Goal: Task Accomplishment & Management: Use online tool/utility

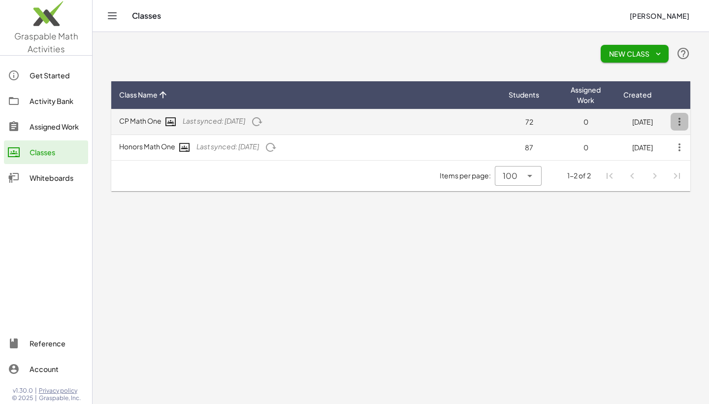
click at [264, 121] on icon "button" at bounding box center [680, 122] width 18 height 18
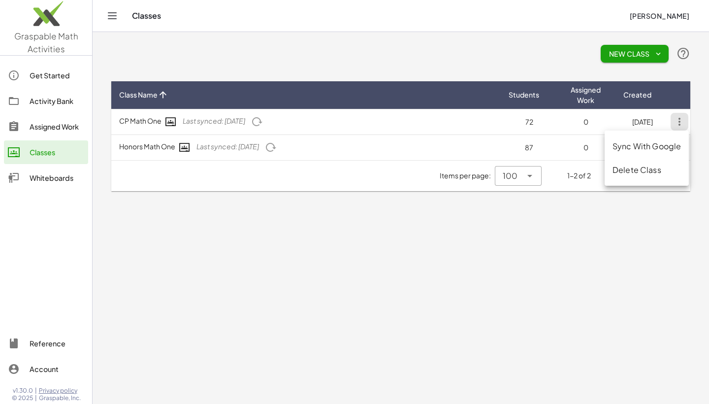
click at [264, 327] on main "New Class Class Name Students Assigned Work Created CP Math One Last synced: 4 …" at bounding box center [401, 202] width 616 height 404
click at [38, 123] on div "Assigned Work" at bounding box center [57, 127] width 55 height 12
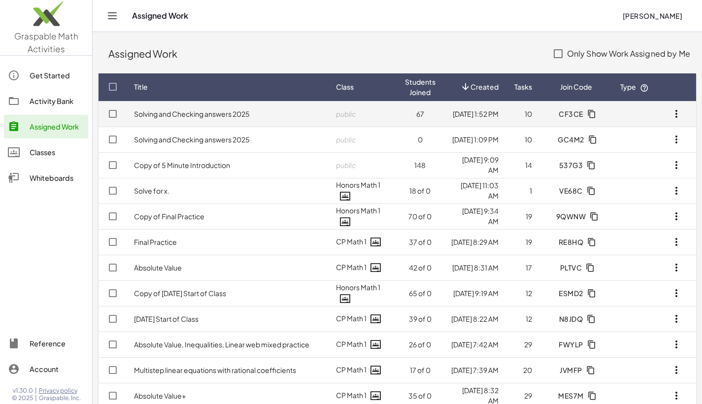
click at [264, 116] on icon "button" at bounding box center [676, 114] width 12 height 12
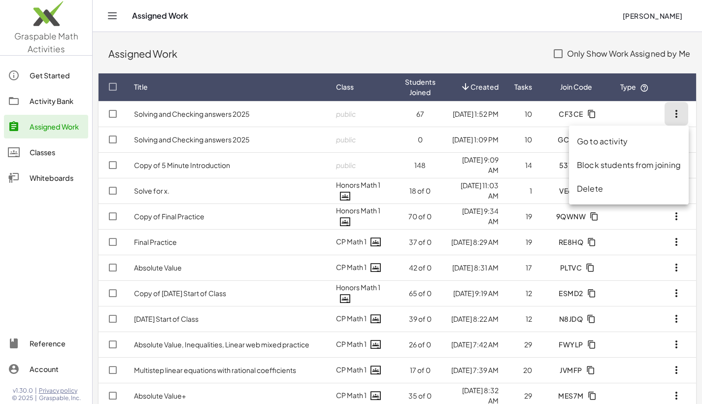
click at [264, 186] on div "Delete" at bounding box center [629, 189] width 104 height 12
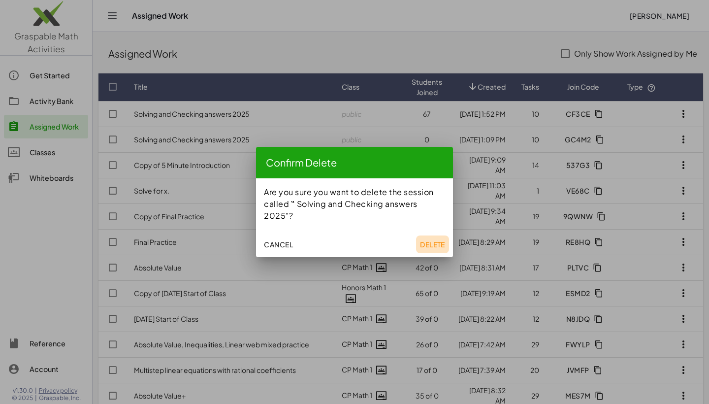
click at [264, 240] on span "Delete" at bounding box center [432, 244] width 25 height 9
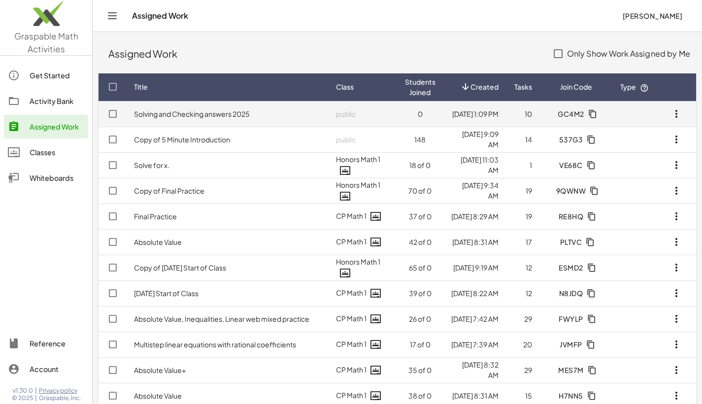
click at [264, 114] on icon "button" at bounding box center [676, 114] width 12 height 12
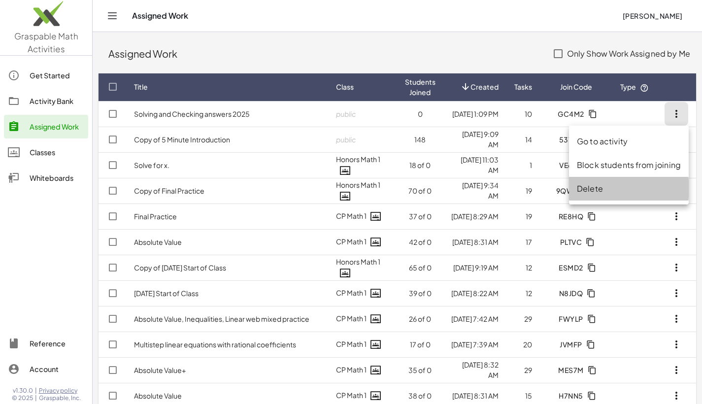
click at [264, 191] on div "Delete" at bounding box center [629, 189] width 104 height 12
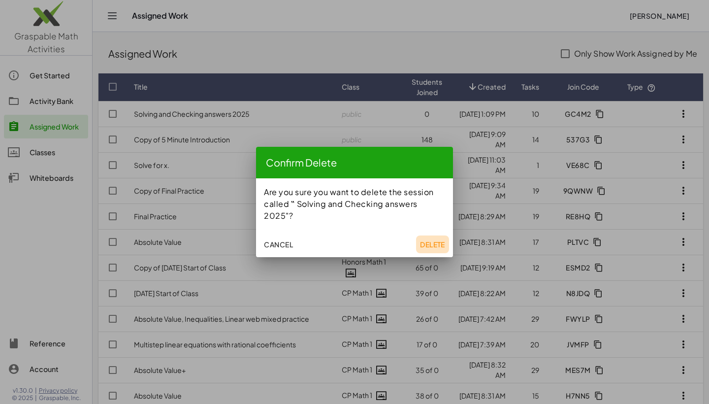
click at [264, 240] on span "Delete" at bounding box center [432, 244] width 25 height 9
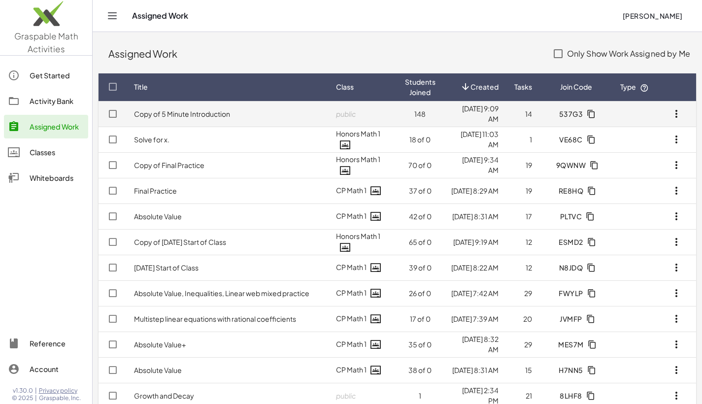
click at [264, 114] on icon "button" at bounding box center [676, 114] width 12 height 12
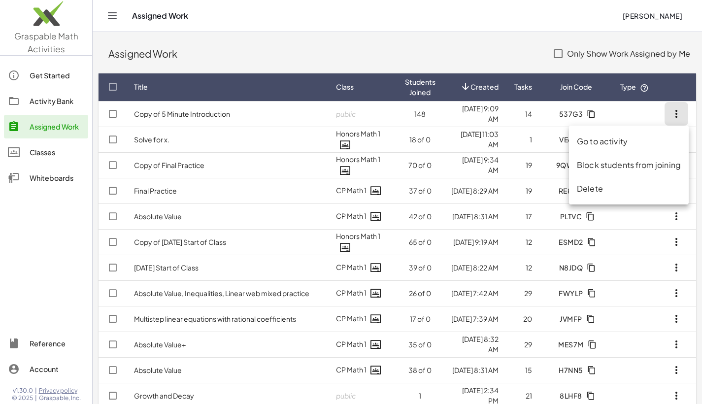
click at [264, 194] on div "Delete" at bounding box center [629, 189] width 104 height 12
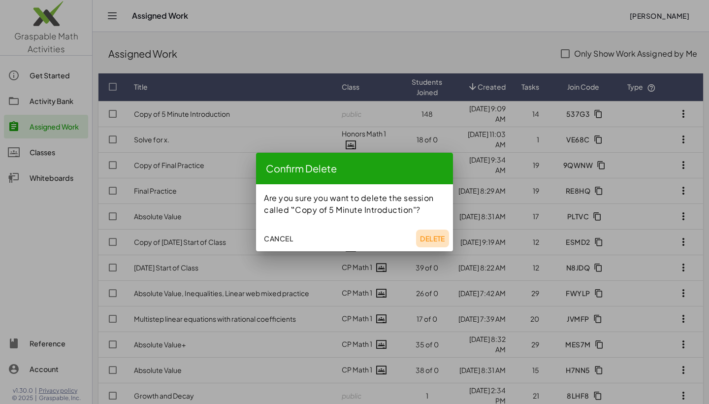
click at [264, 236] on button "Delete" at bounding box center [432, 238] width 33 height 18
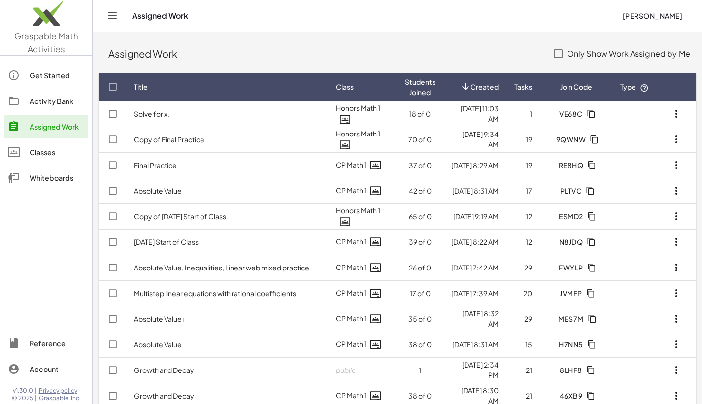
click at [53, 97] on div "Activity Bank" at bounding box center [57, 101] width 55 height 12
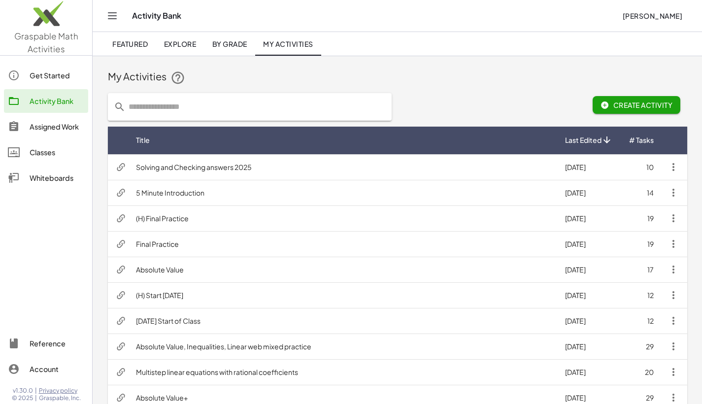
click at [178, 108] on input "text" at bounding box center [256, 107] width 260 height 28
click at [264, 100] on span "Create Activity" at bounding box center [636, 104] width 72 height 9
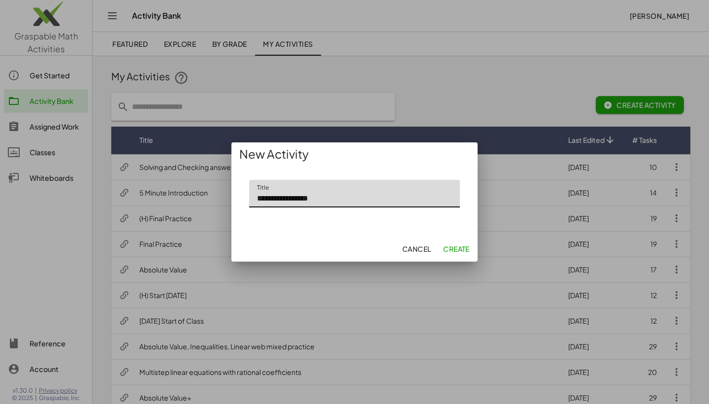
type input "**********"
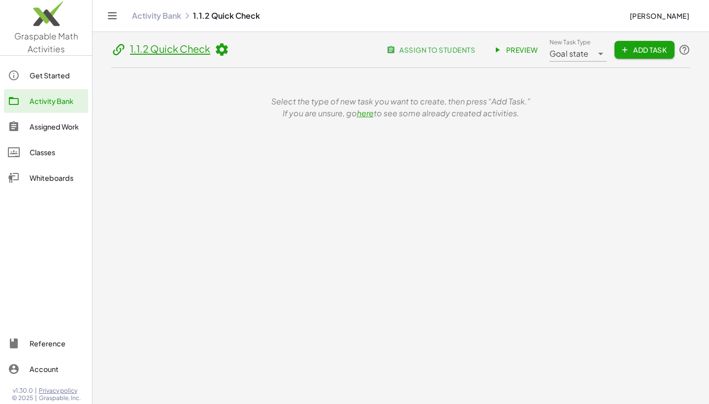
click at [264, 49] on icon "button" at bounding box center [624, 49] width 9 height 9
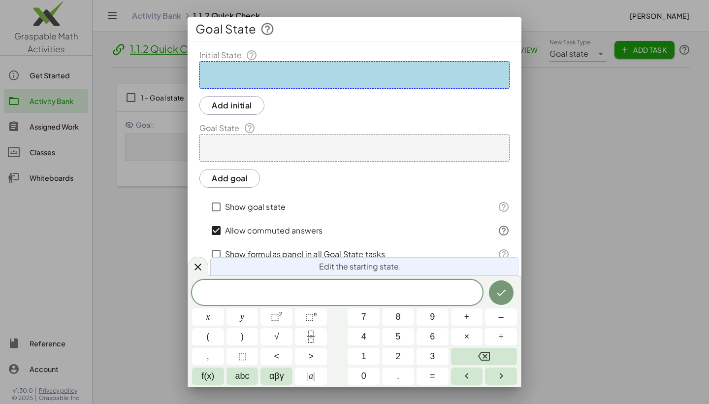
click at [259, 72] on div at bounding box center [354, 75] width 310 height 28
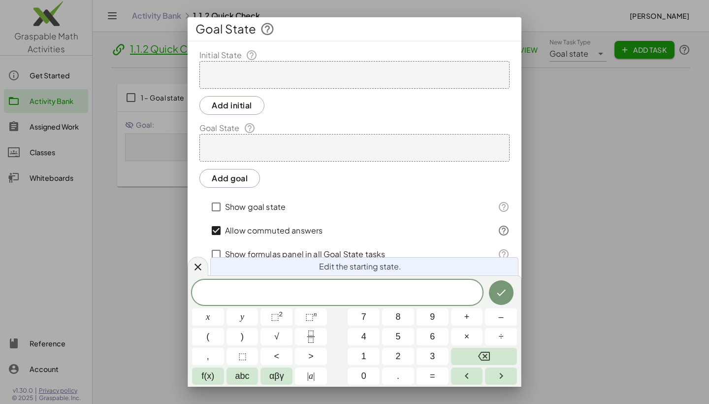
click at [264, 79] on div at bounding box center [354, 75] width 310 height 28
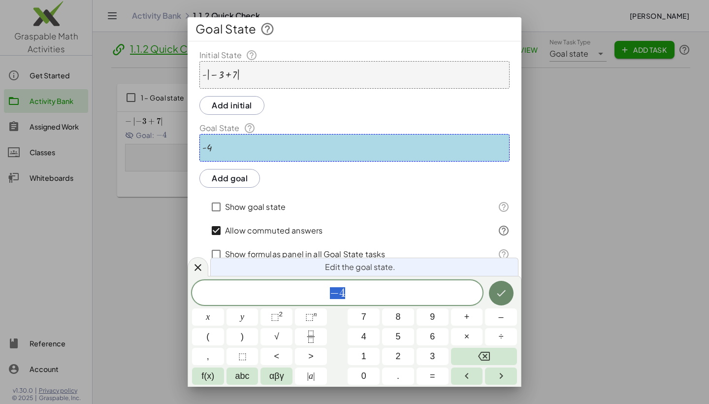
click at [264, 297] on icon "Done" at bounding box center [501, 293] width 12 height 12
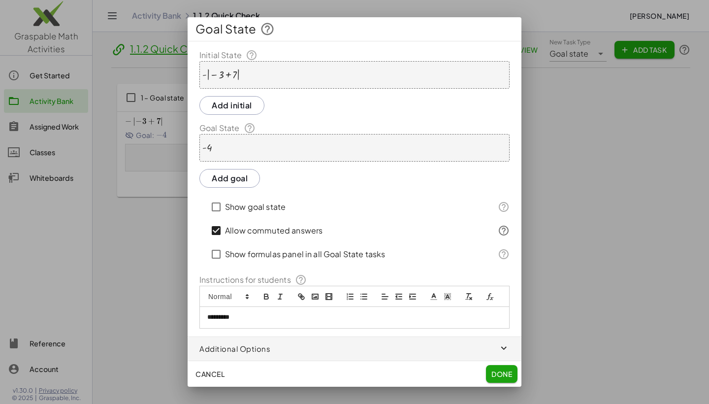
click at [264, 370] on span "Done" at bounding box center [501, 373] width 21 height 9
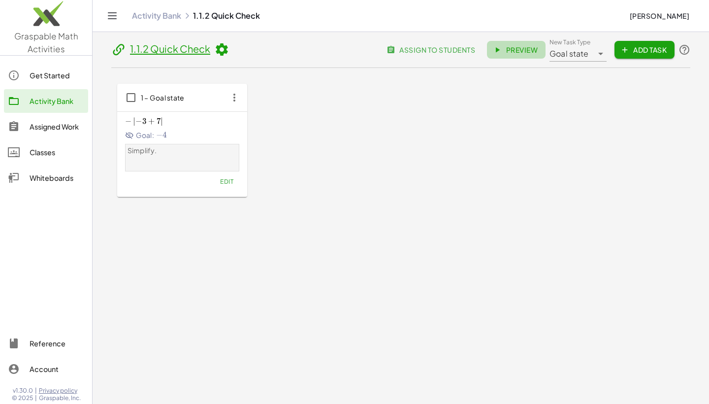
click at [264, 47] on span "Preview" at bounding box center [516, 49] width 43 height 9
click at [264, 48] on span "Add Task" at bounding box center [644, 49] width 44 height 9
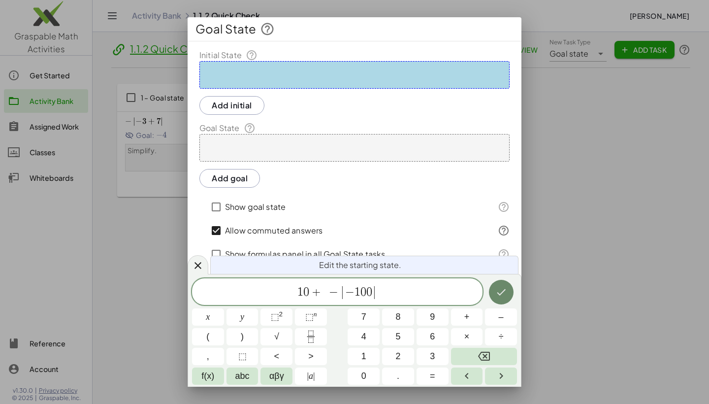
click at [264, 293] on icon "Done" at bounding box center [501, 292] width 9 height 6
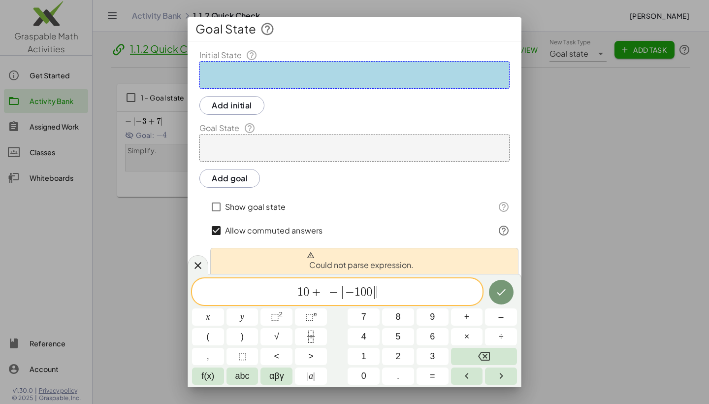
click at [264, 296] on span "1 0 + − | − 1 0 0 | ​" at bounding box center [337, 292] width 291 height 16
click at [264, 290] on span "1 0 + − | − 1 0 0 | ​" at bounding box center [337, 292] width 291 height 16
click at [264, 291] on span "1 0 + − | − 1 0 0 | ​" at bounding box center [337, 292] width 291 height 16
drag, startPoint x: 434, startPoint y: 293, endPoint x: 169, endPoint y: 282, distance: 265.1
click at [169, 282] on div "**********" at bounding box center [354, 202] width 709 height 404
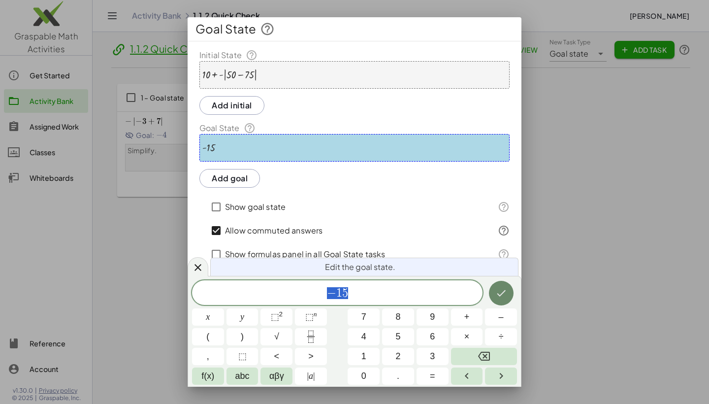
click at [264, 291] on icon "Done" at bounding box center [501, 293] width 12 height 12
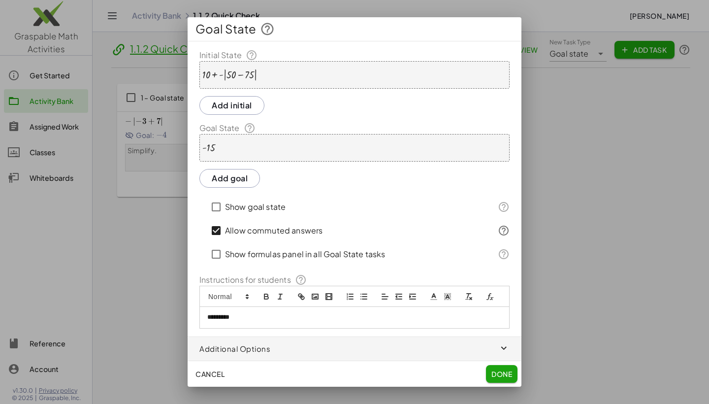
click at [264, 370] on span "Done" at bounding box center [501, 373] width 21 height 9
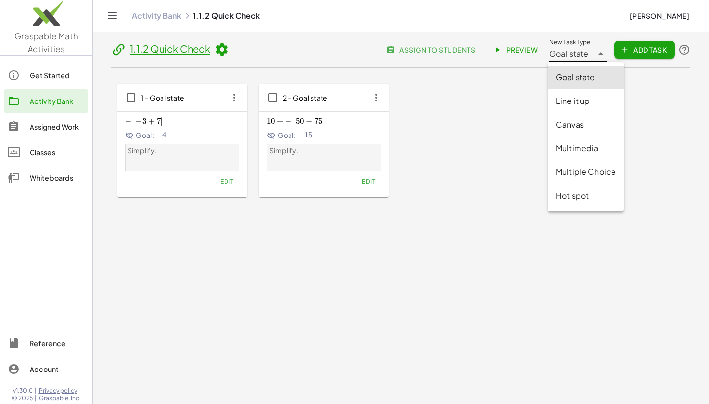
click at [264, 57] on span "Goal state" at bounding box center [569, 54] width 39 height 12
click at [264, 106] on div "Line it up" at bounding box center [586, 101] width 60 height 12
type input "********"
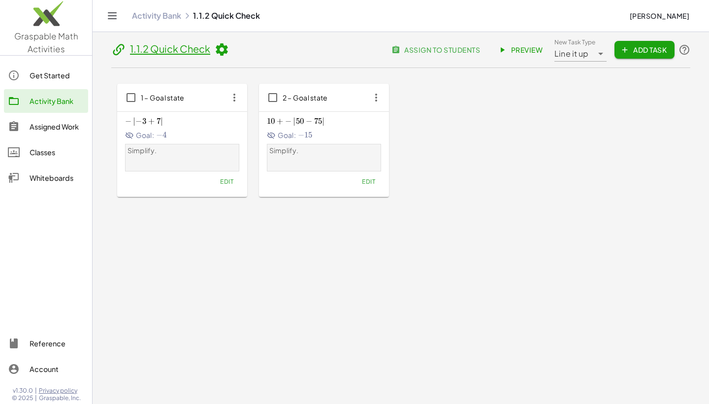
click at [264, 52] on span "Add Task" at bounding box center [644, 49] width 44 height 9
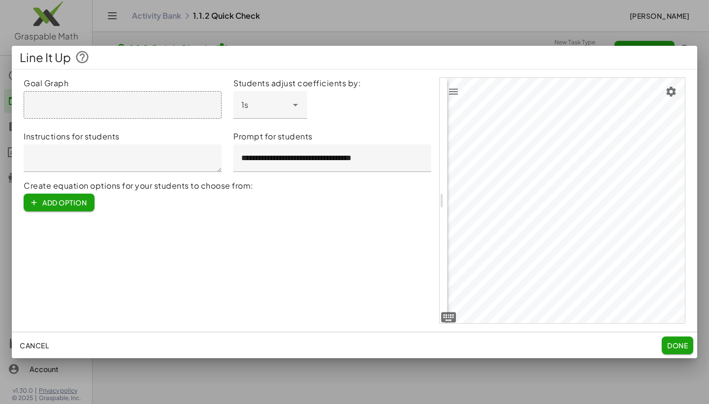
click at [86, 107] on div at bounding box center [123, 105] width 198 height 28
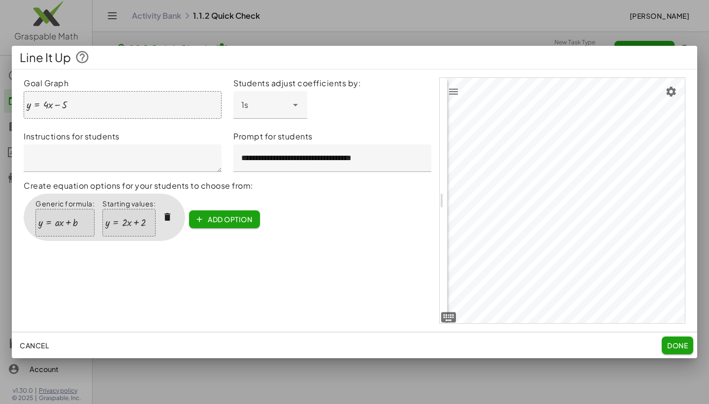
click at [264, 346] on span "Done" at bounding box center [677, 345] width 21 height 9
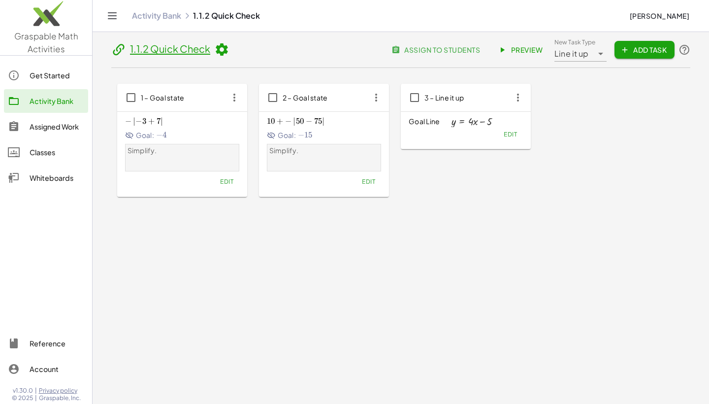
click at [264, 128] on div "Edit" at bounding box center [466, 134] width 114 height 14
click at [264, 97] on span "3 – Line it up" at bounding box center [444, 97] width 40 height 9
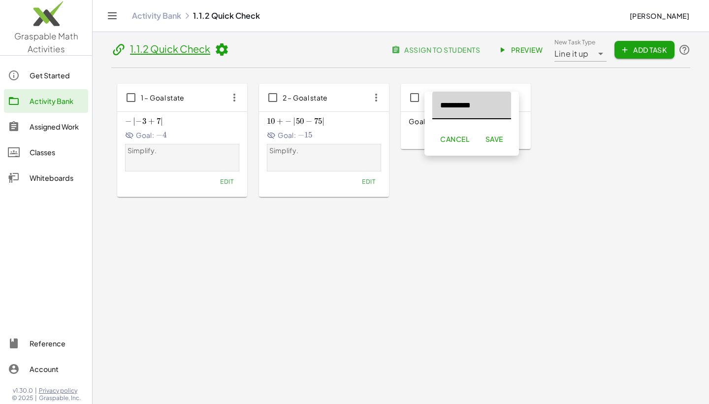
click at [264, 97] on input "**********" at bounding box center [471, 106] width 79 height 28
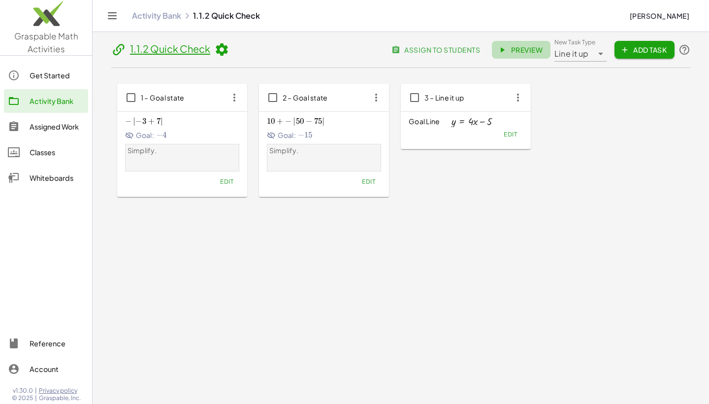
click at [264, 48] on span "Preview" at bounding box center [521, 49] width 43 height 9
click at [264, 130] on span "Edit" at bounding box center [510, 133] width 13 height 7
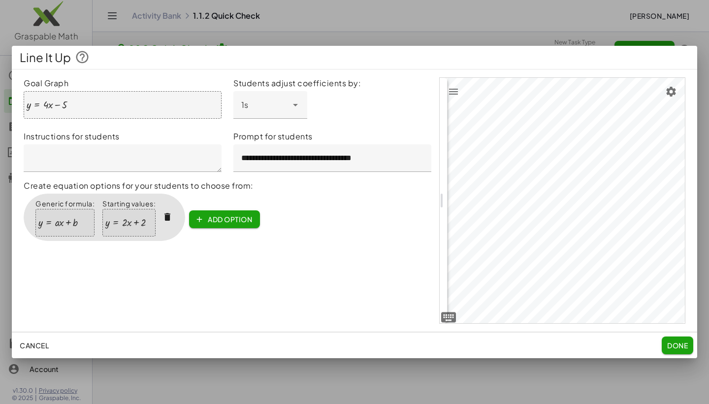
click at [64, 103] on div at bounding box center [47, 104] width 40 height 11
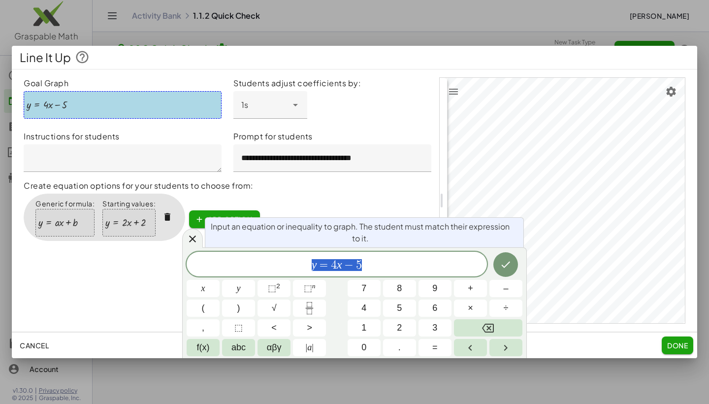
click at [264, 270] on span "y = 4 x − 5" at bounding box center [337, 265] width 300 height 14
click at [264, 267] on icon "Done" at bounding box center [506, 265] width 12 height 12
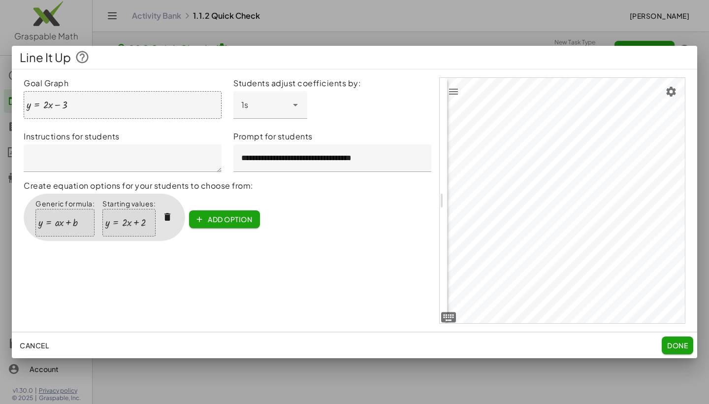
click at [123, 223] on div at bounding box center [125, 222] width 40 height 11
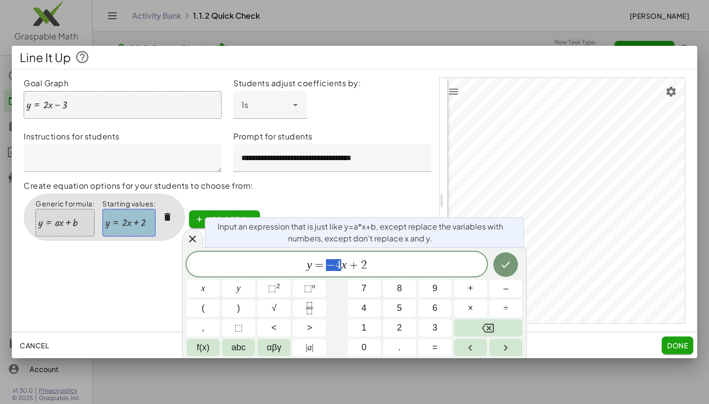
drag, startPoint x: 341, startPoint y: 266, endPoint x: 326, endPoint y: 266, distance: 14.8
click at [264, 264] on span "y = x + 2 ​" at bounding box center [337, 265] width 300 height 14
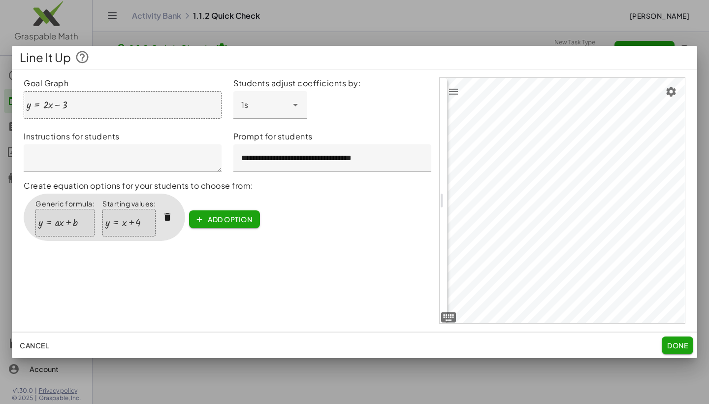
click at [264, 249] on div "**********" at bounding box center [228, 200] width 408 height 246
click at [264, 345] on span "Done" at bounding box center [677, 345] width 21 height 9
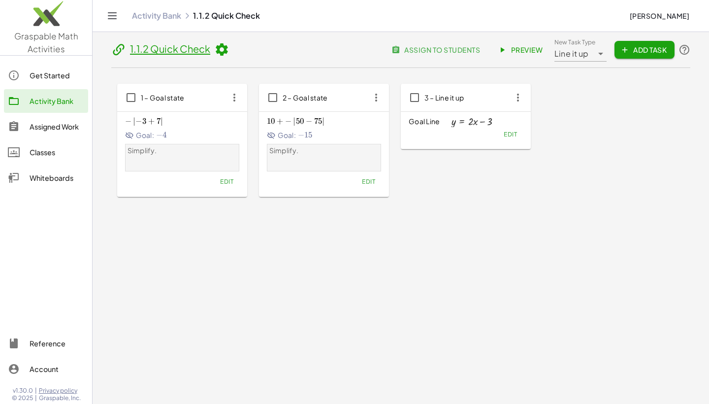
click at [264, 45] on link "Preview" at bounding box center [521, 50] width 59 height 18
click at [264, 51] on span "Add Task" at bounding box center [644, 49] width 44 height 9
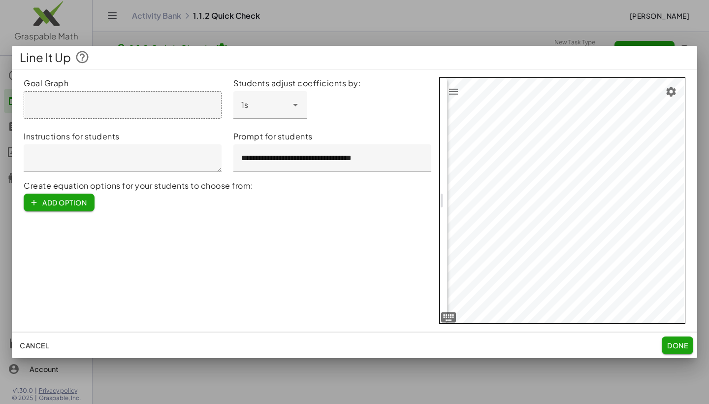
click at [27, 344] on span "Cancel" at bounding box center [34, 345] width 29 height 9
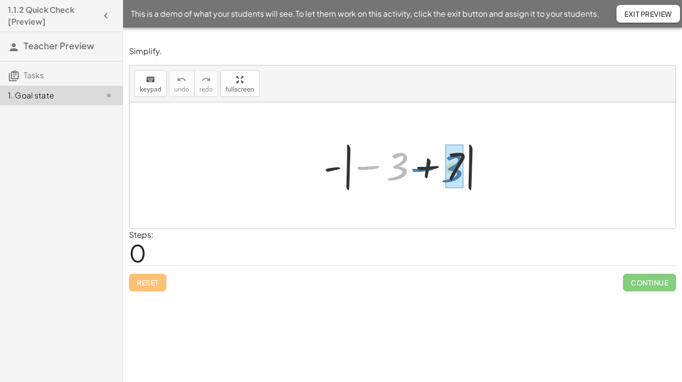
drag, startPoint x: 400, startPoint y: 173, endPoint x: 455, endPoint y: 175, distance: 54.7
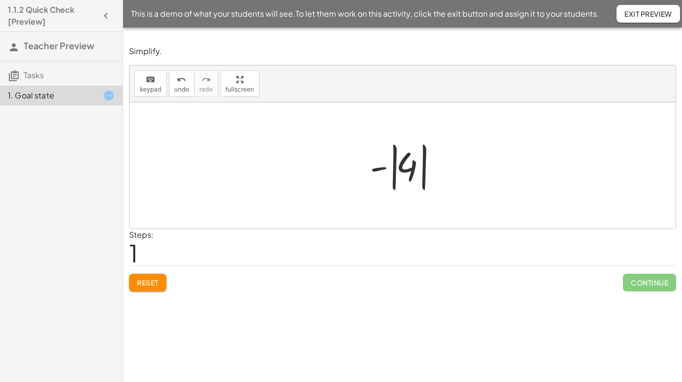
click at [394, 181] on div at bounding box center [406, 165] width 83 height 55
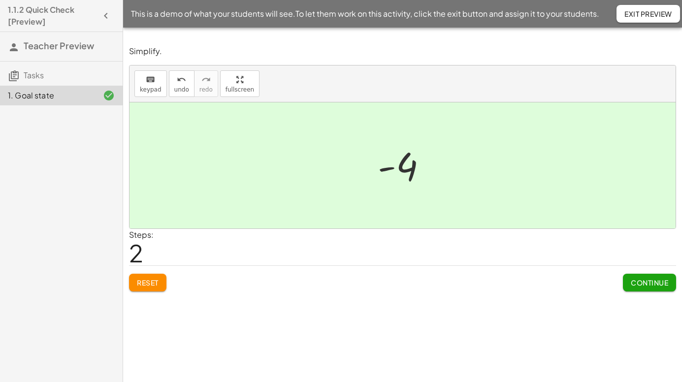
click at [652, 11] on span "Exit Preview" at bounding box center [648, 13] width 48 height 9
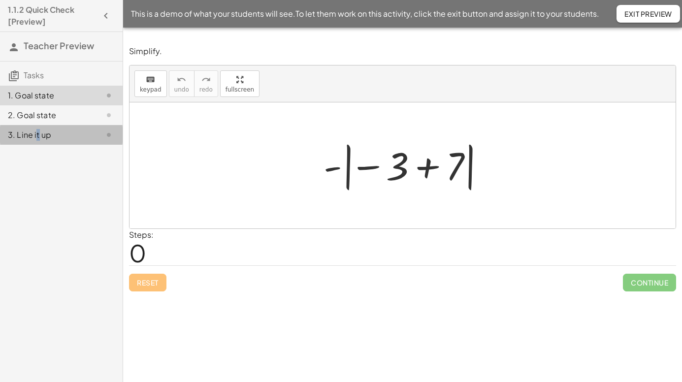
click at [36, 131] on div "3. Line it up" at bounding box center [47, 135] width 79 height 12
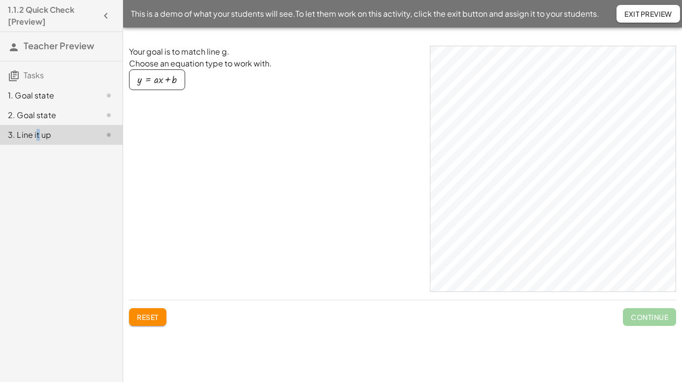
click at [174, 81] on div "button" at bounding box center [156, 79] width 39 height 11
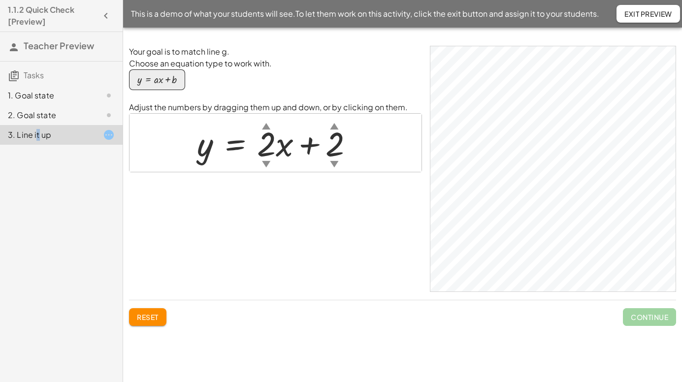
click at [265, 126] on div "▲" at bounding box center [266, 126] width 8 height 12
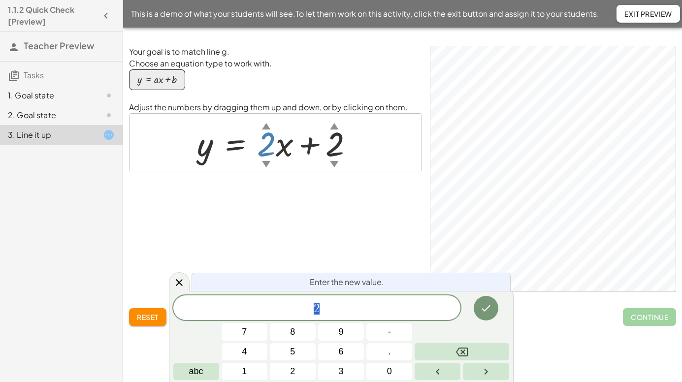
click at [264, 127] on div "▲" at bounding box center [266, 126] width 8 height 12
click at [264, 162] on div "▼" at bounding box center [266, 164] width 8 height 12
click at [266, 163] on div "▼" at bounding box center [266, 164] width 8 height 12
drag, startPoint x: 268, startPoint y: 162, endPoint x: 266, endPoint y: 190, distance: 27.2
click at [266, 190] on div "Your goal is to match line g. Choose an equation type to work with. y = + · a ·…" at bounding box center [275, 169] width 293 height 246
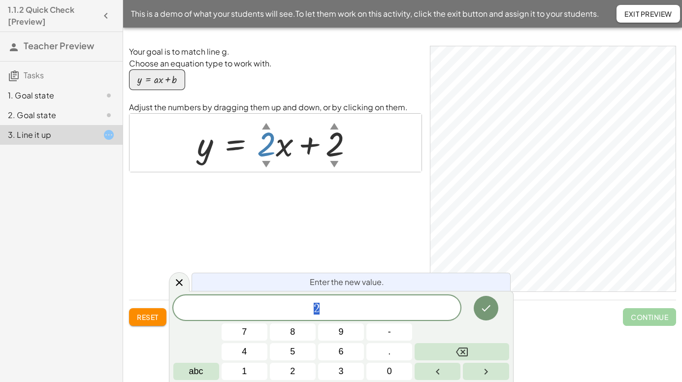
drag, startPoint x: 263, startPoint y: 162, endPoint x: 263, endPoint y: 120, distance: 42.8
click at [263, 119] on div "y = + · 2 ▲ ▼ · x + 2 ▲ ▼" at bounding box center [275, 142] width 187 height 49
click at [179, 282] on icon at bounding box center [179, 282] width 7 height 7
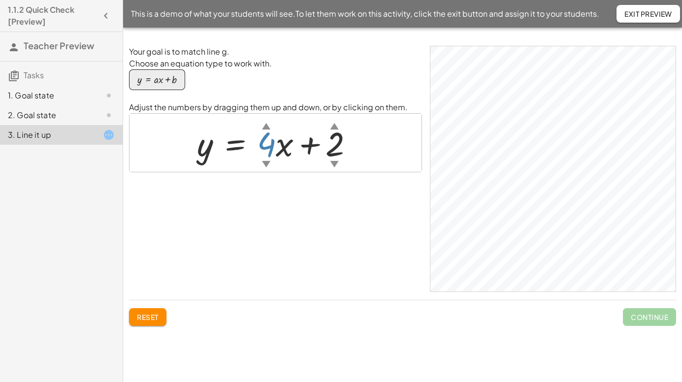
drag, startPoint x: 268, startPoint y: 162, endPoint x: 266, endPoint y: 149, distance: 13.4
click at [235, 144] on div "y = + · 4 ▲ ▼ · x + 2 ▲ ▼" at bounding box center [235, 144] width 0 height 0
drag, startPoint x: 332, startPoint y: 137, endPoint x: 335, endPoint y: 164, distance: 27.7
click at [235, 144] on div "y = + · 4 ▲ ▼ · x − 5 ▲ ▼" at bounding box center [235, 144] width 0 height 0
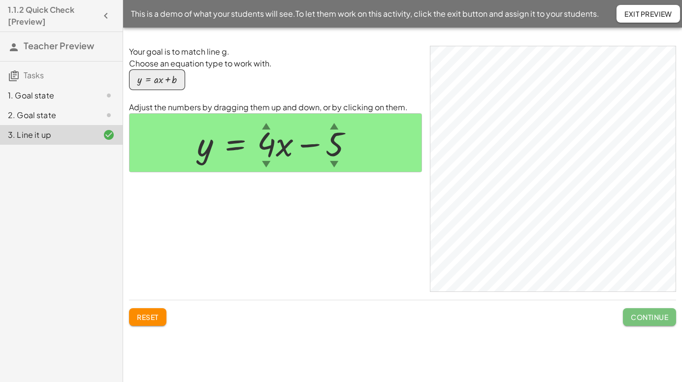
click at [650, 315] on span "Continue" at bounding box center [649, 317] width 37 height 9
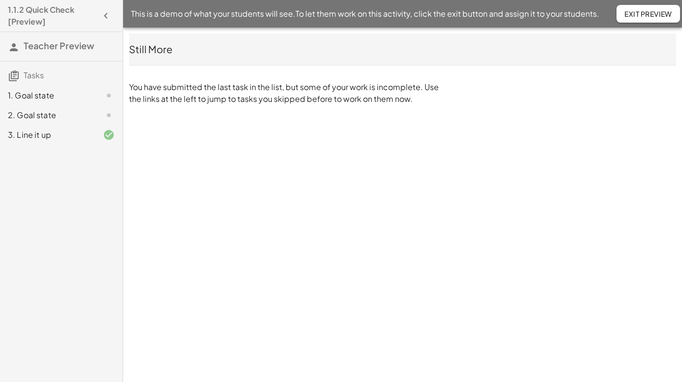
click at [628, 16] on span "Exit Preview" at bounding box center [648, 13] width 48 height 9
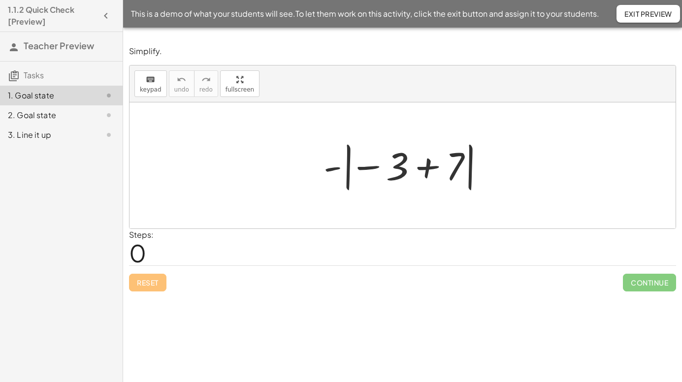
click at [49, 135] on div "3. Line it up" at bounding box center [47, 135] width 79 height 12
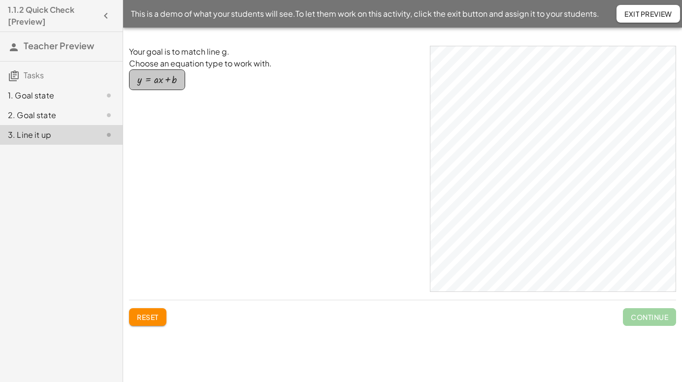
click at [146, 81] on div "button" at bounding box center [156, 79] width 39 height 11
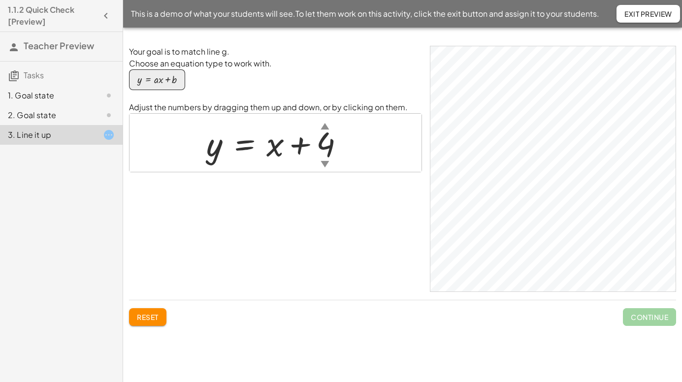
click at [636, 18] on span "Exit Preview" at bounding box center [648, 13] width 48 height 9
